Goal: Task Accomplishment & Management: Complete application form

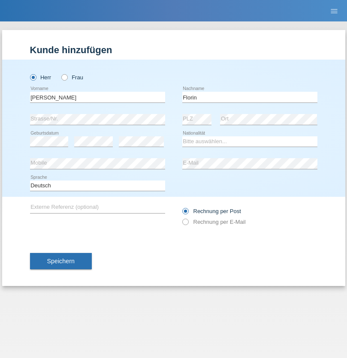
type input "Florin"
select select "RO"
select select "C"
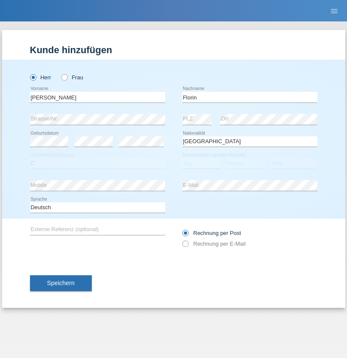
select select "29"
select select "02"
select select "2021"
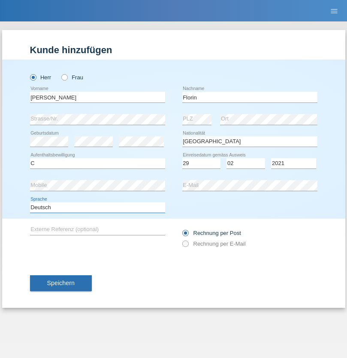
select select "en"
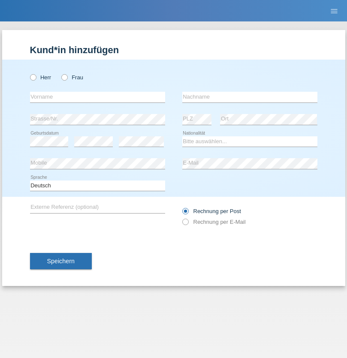
radio input "true"
click at [97, 97] on input "text" at bounding box center [97, 97] width 135 height 11
type input "Ruth"
click at [250, 97] on input "text" at bounding box center [249, 97] width 135 height 11
type input "Krebs"
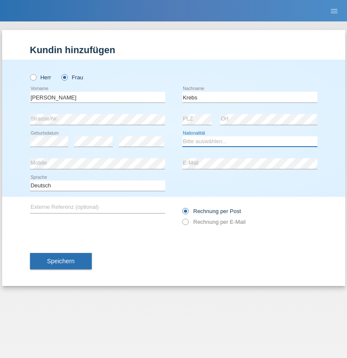
select select "CH"
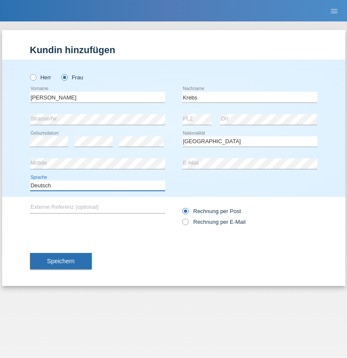
select select "en"
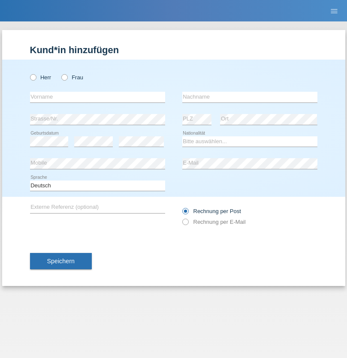
radio input "true"
click at [97, 97] on input "text" at bounding box center [97, 97] width 135 height 11
type input "Qovanaj"
click at [250, 97] on input "text" at bounding box center [249, 97] width 135 height 11
type input "Shaban"
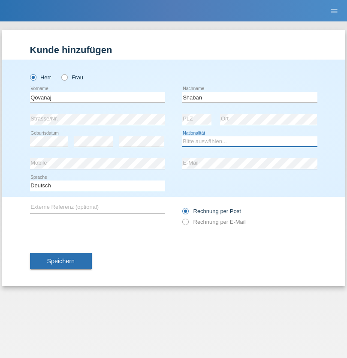
select select "CH"
radio input "true"
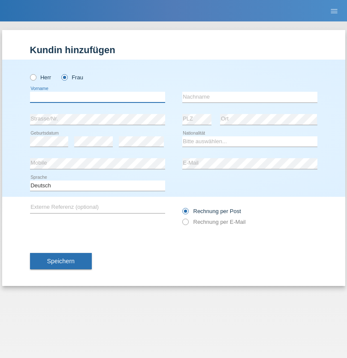
click at [97, 97] on input "text" at bounding box center [97, 97] width 135 height 11
type input "jennifer"
click at [250, 97] on input "text" at bounding box center [249, 97] width 135 height 11
type input "löffel"
select select "CH"
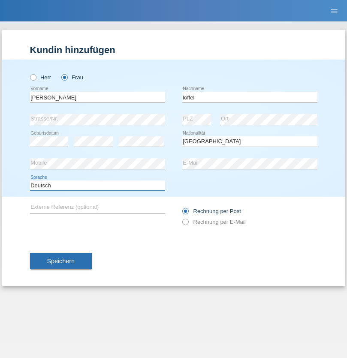
select select "en"
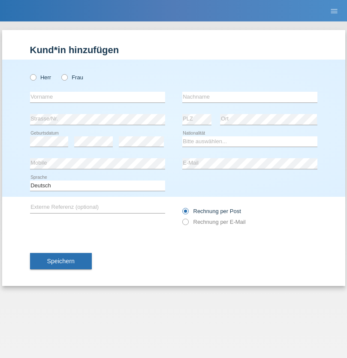
radio input "true"
click at [97, 97] on input "text" at bounding box center [97, 97] width 135 height 11
type input "Matusa"
click at [250, 97] on input "text" at bounding box center [249, 97] width 135 height 11
type input "Marian valentin"
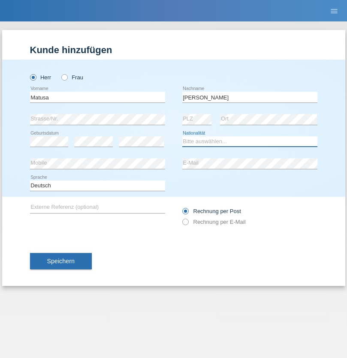
select select "RO"
select select "C"
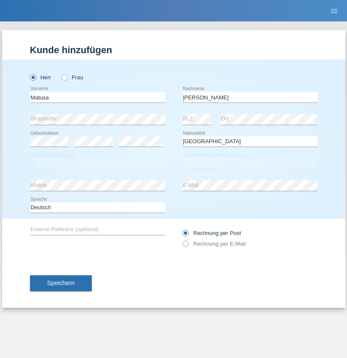
select select "01"
select select "06"
select select "2016"
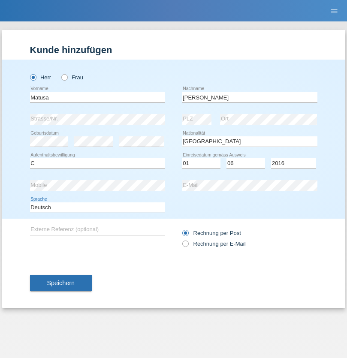
select select "en"
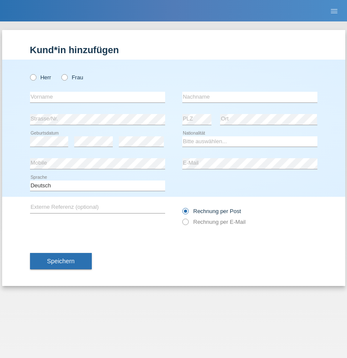
radio input "true"
click at [97, 97] on input "text" at bounding box center [97, 97] width 135 height 11
type input "[PERSON_NAME]"
click at [250, 97] on input "text" at bounding box center [249, 97] width 135 height 11
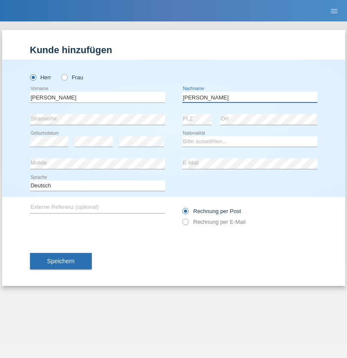
type input "Keller"
select select "CH"
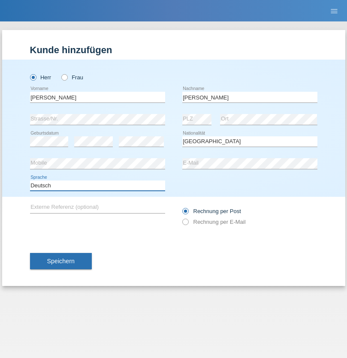
select select "en"
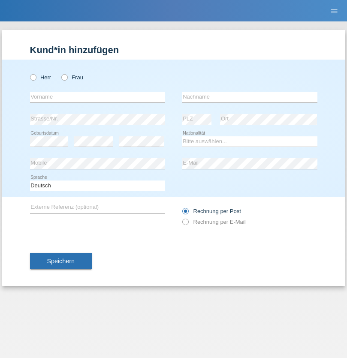
radio input "true"
click at [97, 97] on input "text" at bounding box center [97, 97] width 135 height 11
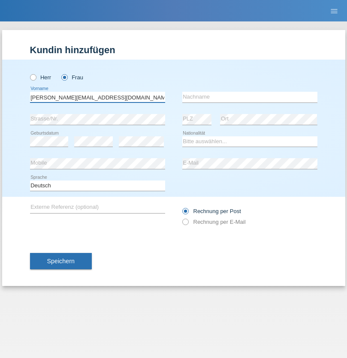
type input "Jasmine.hylaj@gmail.com"
click at [250, 97] on input "text" at bounding box center [249, 97] width 135 height 11
type input "Hylaj"
select select "CH"
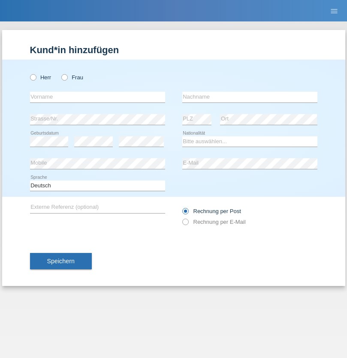
radio input "true"
click at [97, 97] on input "text" at bounding box center [97, 97] width 135 height 11
type input "luka"
click at [250, 97] on input "text" at bounding box center [249, 97] width 135 height 11
type input "kocic"
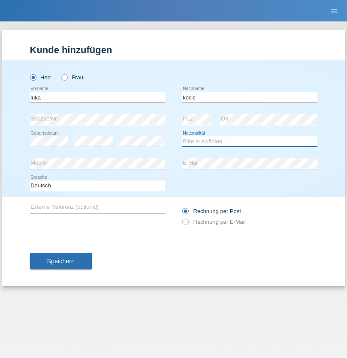
select select "RS"
select select "C"
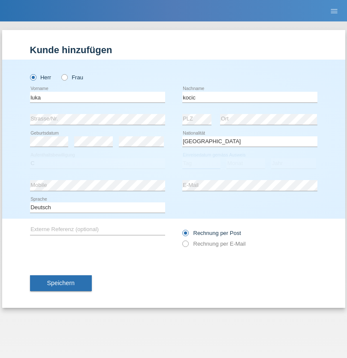
select select "21"
select select "04"
select select "1999"
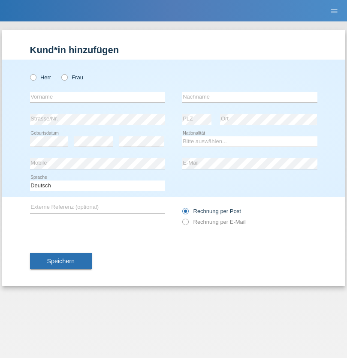
radio input "true"
click at [97, 97] on input "text" at bounding box center [97, 97] width 135 height 11
type input "Marian"
click at [250, 97] on input "text" at bounding box center [249, 97] width 135 height 11
type input "Matusa"
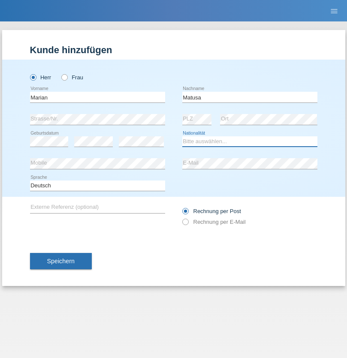
select select "RO"
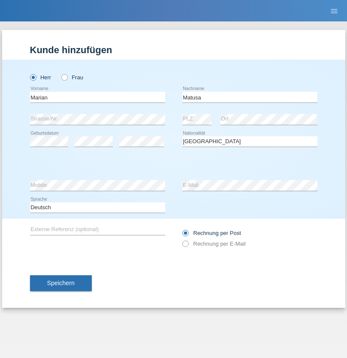
select select "C"
select select "01"
select select "06"
select select "2016"
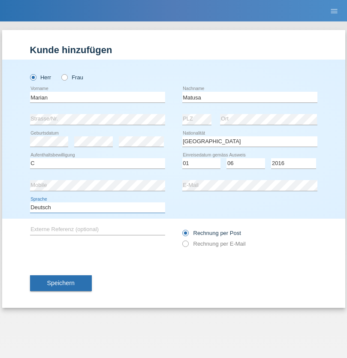
select select "en"
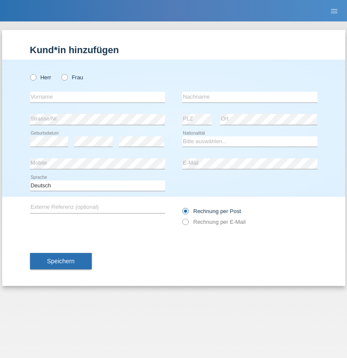
radio input "true"
click at [97, 97] on input "text" at bounding box center [97, 97] width 135 height 11
type input "Marco"
click at [250, 97] on input "text" at bounding box center [249, 97] width 135 height 11
type input "Weinlein"
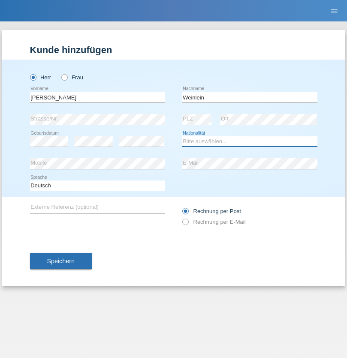
select select "CH"
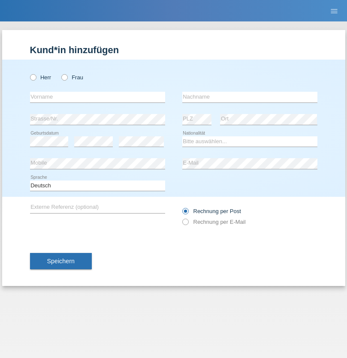
radio input "true"
click at [97, 97] on input "text" at bounding box center [97, 97] width 135 height 11
type input "Jashari lmeri"
click at [250, 97] on input "text" at bounding box center [249, 97] width 135 height 11
type input "Rabije"
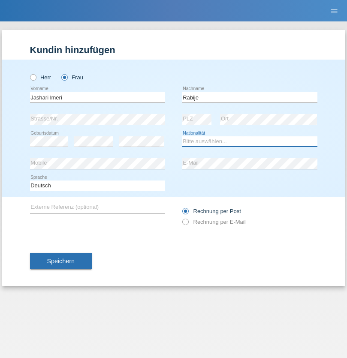
select select "CH"
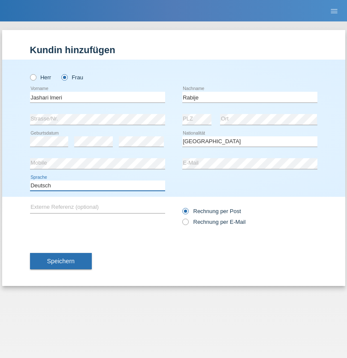
select select "en"
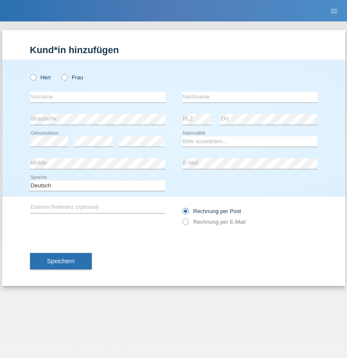
radio input "true"
click at [97, 97] on input "text" at bounding box center [97, 97] width 135 height 11
type input "firat"
click at [250, 97] on input "text" at bounding box center [249, 97] width 135 height 11
type input "kara"
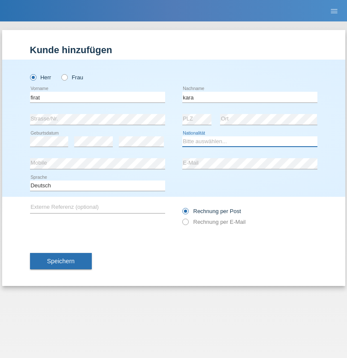
select select "CH"
radio input "true"
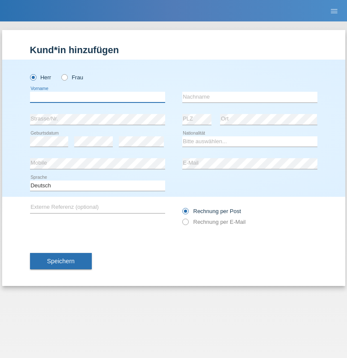
click at [97, 97] on input "text" at bounding box center [97, 97] width 135 height 11
type input "Gigov"
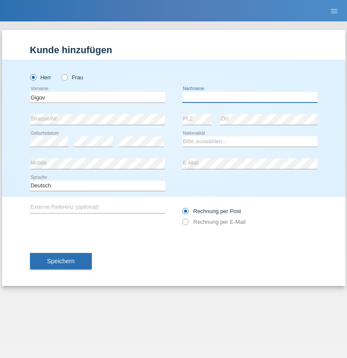
click at [250, 97] on input "text" at bounding box center [249, 97] width 135 height 11
type input "Zhan"
select select "BG"
select select "C"
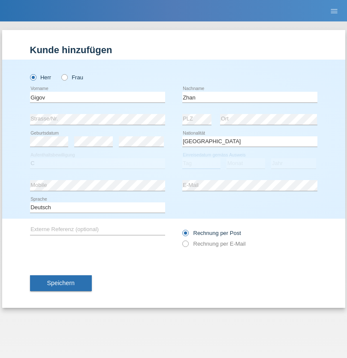
select select "23"
select select "10"
select select "2021"
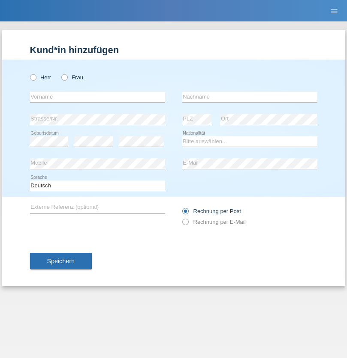
radio input "true"
click at [97, 97] on input "text" at bounding box center [97, 97] width 135 height 11
type input "Amand"
click at [250, 97] on input "text" at bounding box center [249, 97] width 135 height 11
type input "Pires"
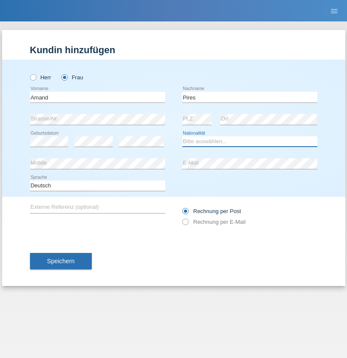
select select "CH"
radio input "true"
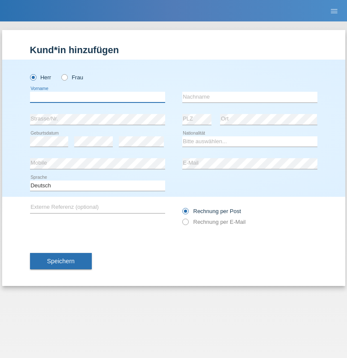
click at [97, 97] on input "text" at bounding box center [97, 97] width 135 height 11
type input "[PERSON_NAME]"
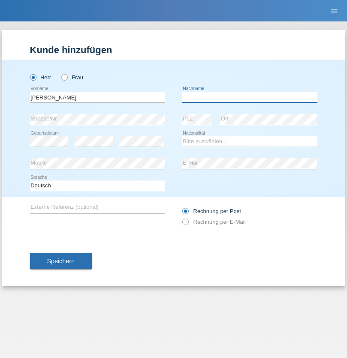
click at [250, 97] on input "text" at bounding box center [249, 97] width 135 height 11
type input "Saidi"
select select "CH"
radio input "true"
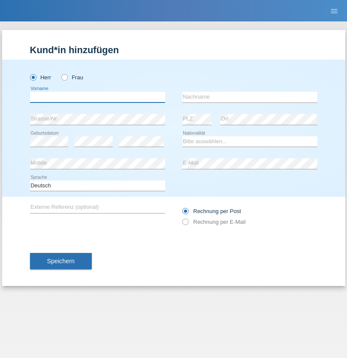
click at [97, 97] on input "text" at bounding box center [97, 97] width 135 height 11
type input "Edinson Maurício"
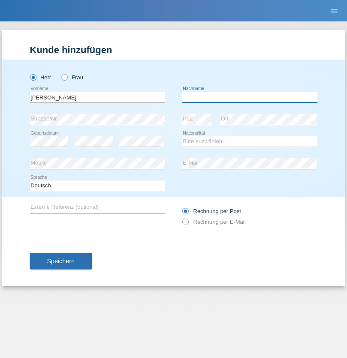
click at [250, 97] on input "text" at bounding box center [249, 97] width 135 height 11
type input "Branquinho Alexander"
select select "PT"
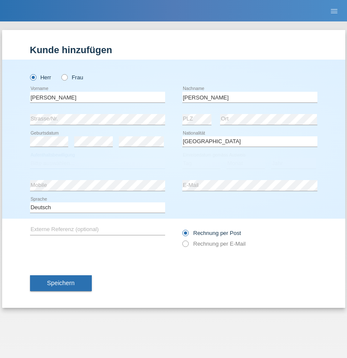
select select "C"
select select "23"
select select "08"
select select "2021"
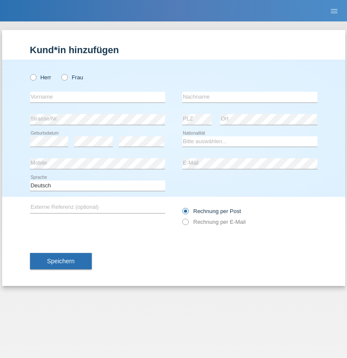
radio input "true"
click at [97, 97] on input "text" at bounding box center [97, 97] width 135 height 11
type input "Luca"
click at [250, 97] on input "text" at bounding box center [249, 97] width 135 height 11
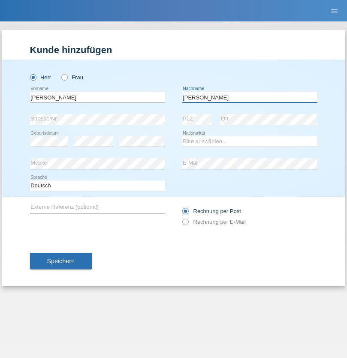
type input "Meier"
select select "CH"
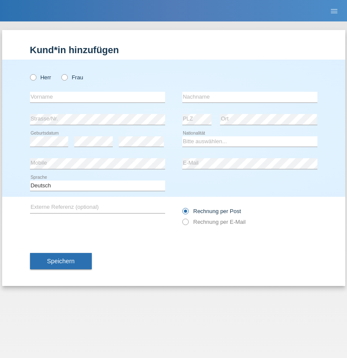
radio input "true"
click at [97, 97] on input "text" at bounding box center [97, 97] width 135 height 11
type input "Szilvia"
click at [250, 97] on input "text" at bounding box center [249, 97] width 135 height 11
type input "Olakh"
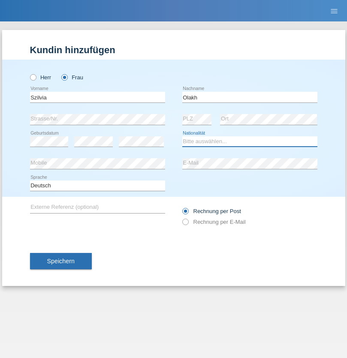
select select "UA"
select select "C"
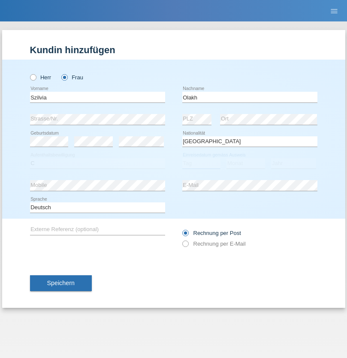
select select "16"
select select "09"
select select "2021"
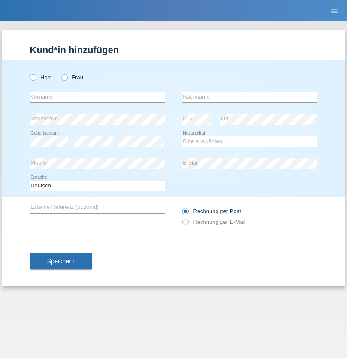
radio input "true"
click at [97, 97] on input "text" at bounding box center [97, 97] width 135 height 11
type input "Asrit"
click at [250, 97] on input "text" at bounding box center [249, 97] width 135 height 11
type input "Kupa"
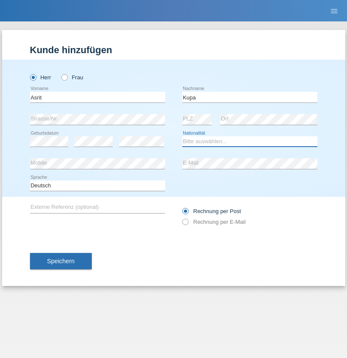
select select "MK"
select select "C"
select select "27"
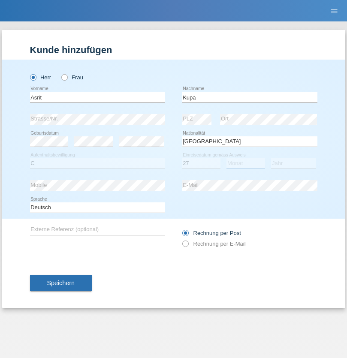
select select "05"
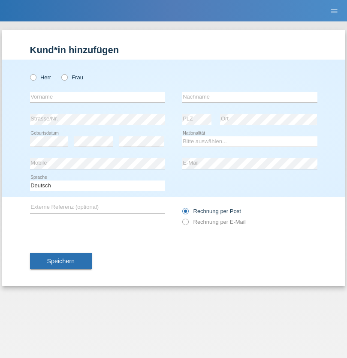
radio input "true"
click at [97, 97] on input "text" at bounding box center [97, 97] width 135 height 11
type input "Ibrahim"
click at [250, 97] on input "text" at bounding box center [249, 97] width 135 height 11
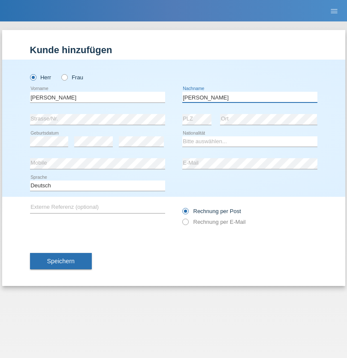
type input "Abbas"
select select "SY"
select select "C"
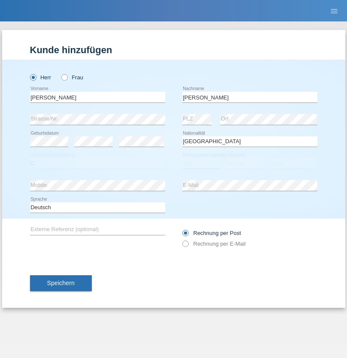
select select "16"
select select "09"
select select "2021"
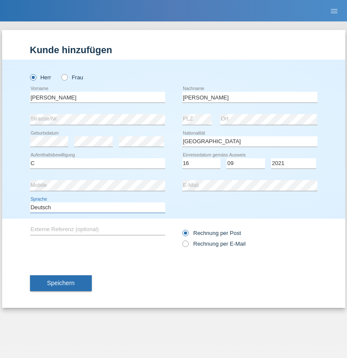
select select "en"
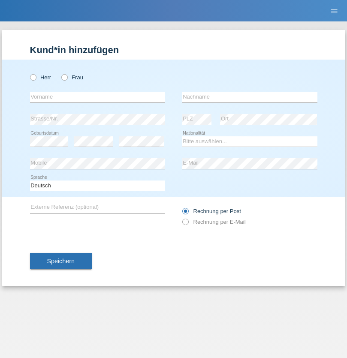
radio input "true"
select select "CH"
radio input "true"
click at [97, 97] on input "text" at bounding box center [97, 97] width 135 height 11
type input "[PERSON_NAME]"
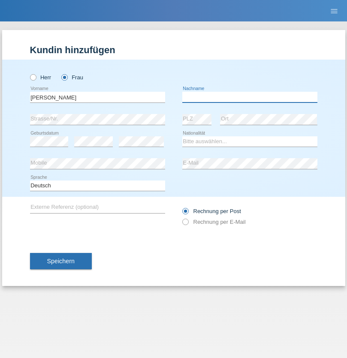
click at [250, 97] on input "text" at bounding box center [249, 97] width 135 height 11
type input "Bacic"
select select "CH"
